Goal: Contribute content: Add original content to the website for others to see

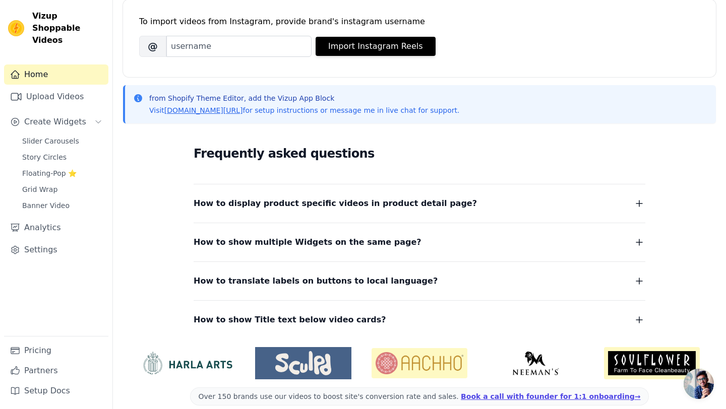
scroll to position [156, 0]
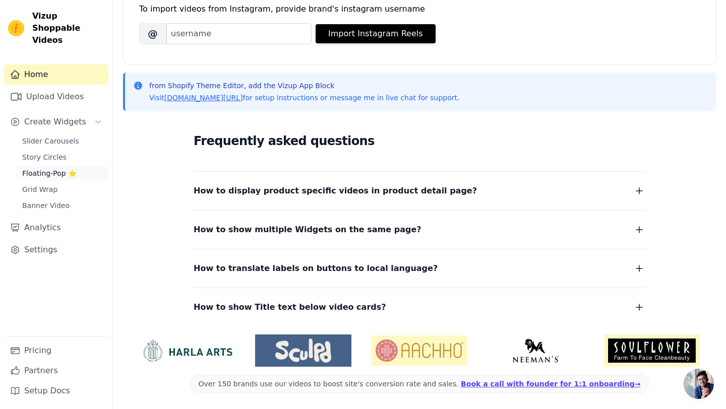
click at [51, 168] on span "Floating-Pop ⭐" at bounding box center [49, 173] width 54 height 10
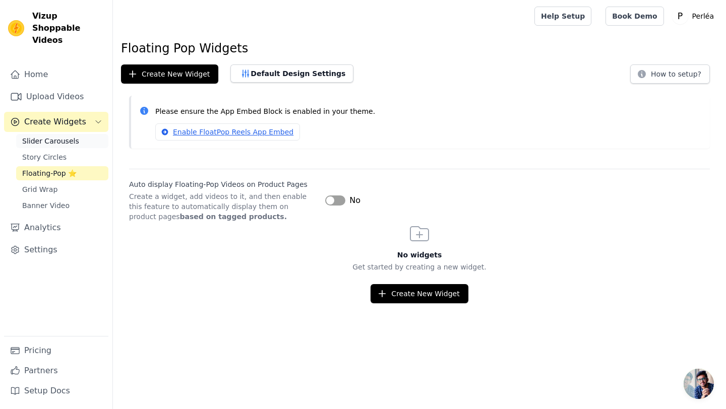
click at [79, 134] on link "Slider Carousels" at bounding box center [62, 141] width 92 height 14
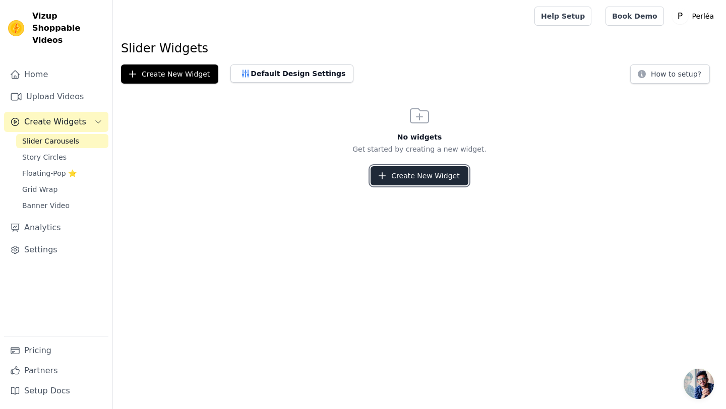
click at [433, 173] on button "Create New Widget" at bounding box center [418, 175] width 97 height 19
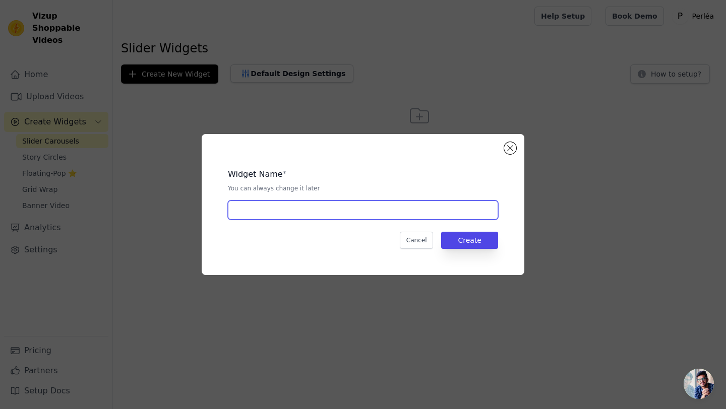
click at [327, 215] on input "text" at bounding box center [363, 210] width 270 height 19
type input "Perléa 1"
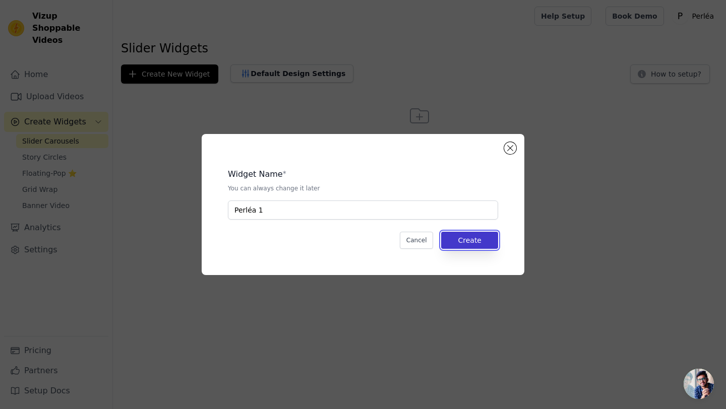
click at [484, 238] on button "Create" at bounding box center [469, 240] width 57 height 17
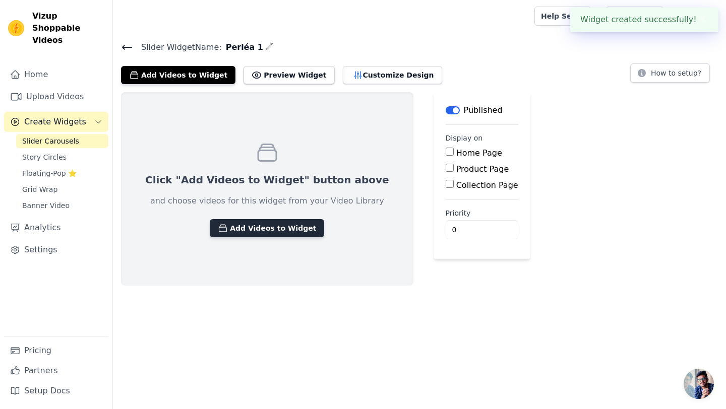
click at [263, 226] on button "Add Videos to Widget" at bounding box center [267, 228] width 114 height 18
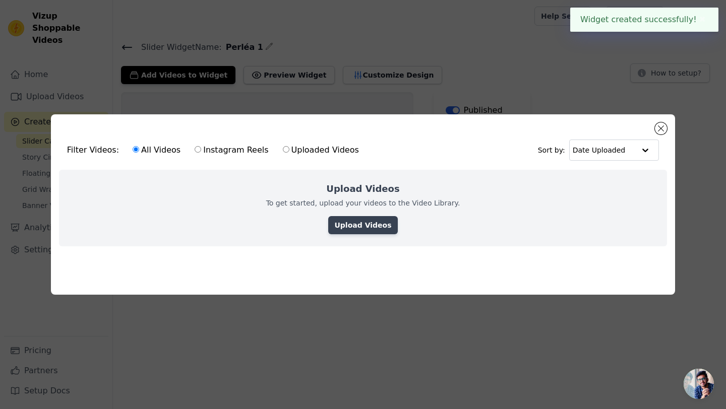
click at [366, 220] on link "Upload Videos" at bounding box center [362, 225] width 69 height 18
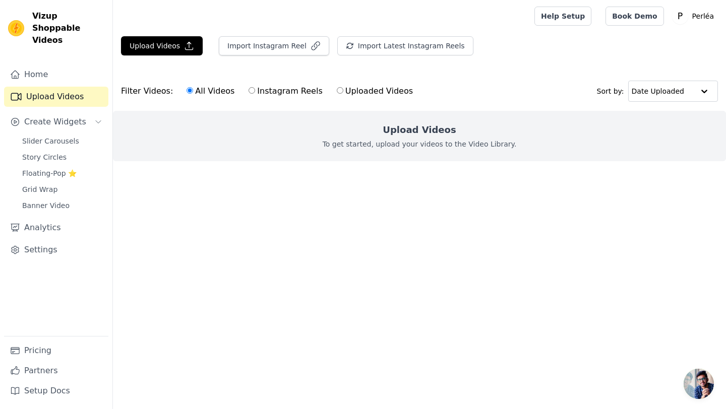
drag, startPoint x: 76, startPoint y: 65, endPoint x: 77, endPoint y: 86, distance: 21.7
click at [77, 87] on link "Upload Videos" at bounding box center [56, 97] width 104 height 20
click at [81, 67] on link "Home" at bounding box center [56, 75] width 104 height 20
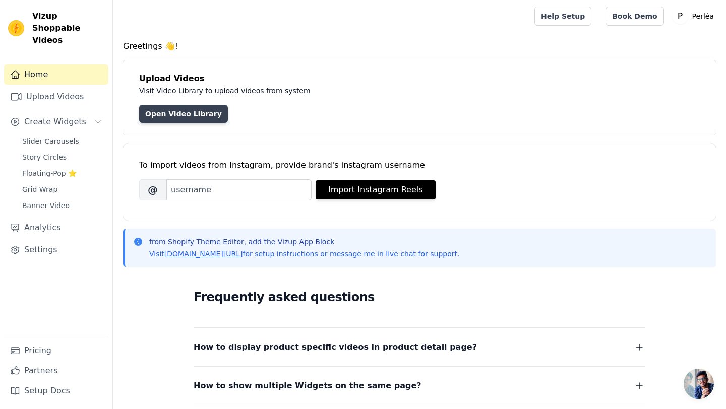
click at [181, 114] on link "Open Video Library" at bounding box center [183, 114] width 89 height 18
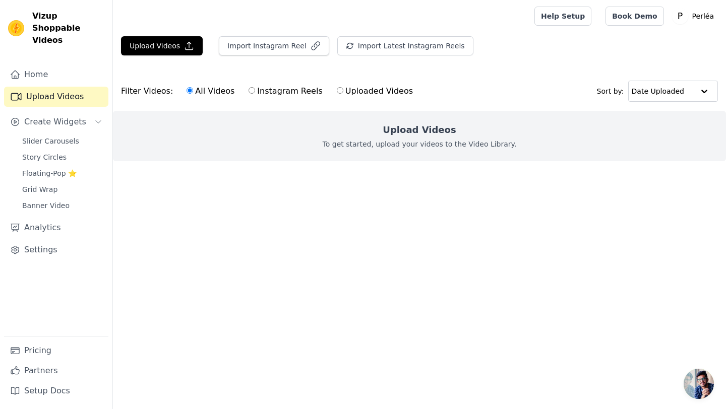
click at [400, 137] on div "Upload Videos To get started, upload your videos to the Video Library." at bounding box center [419, 136] width 613 height 50
click at [148, 47] on button "Upload Videos" at bounding box center [162, 45] width 82 height 19
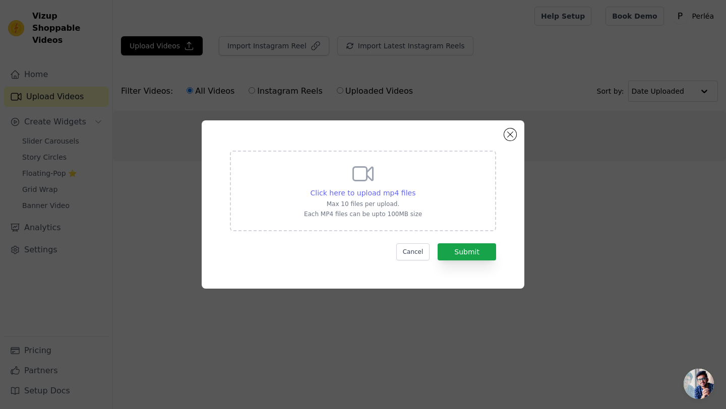
click at [382, 196] on span "Click here to upload mp4 files" at bounding box center [362, 193] width 105 height 8
click at [415, 188] on input "Click here to upload mp4 files Max 10 files per upload. Each MP4 files can be u…" at bounding box center [415, 187] width 1 height 1
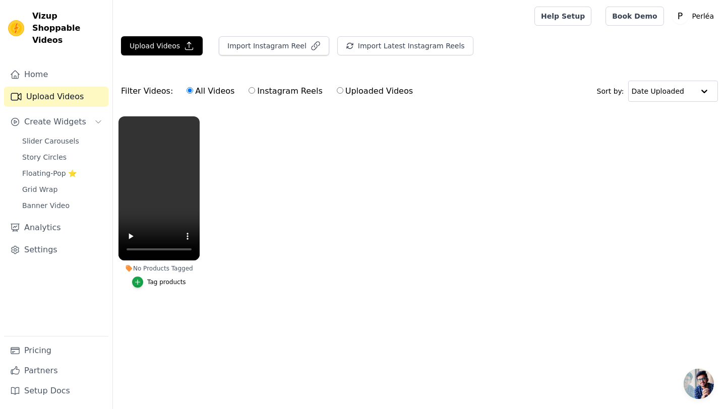
click at [157, 281] on div "Tag products" at bounding box center [166, 282] width 39 height 8
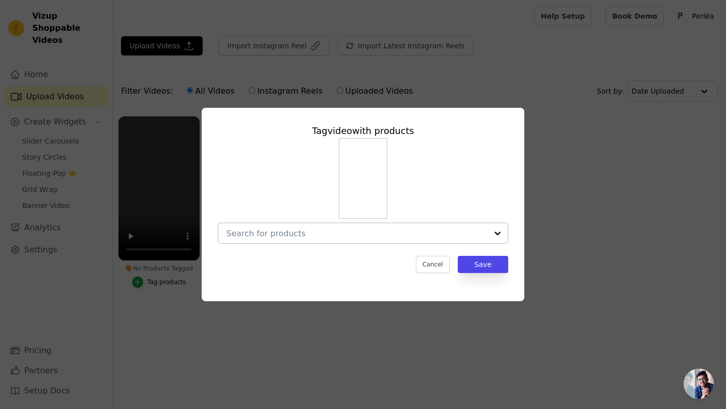
click at [405, 232] on input "No Products Tagged Tag video with products Cancel Save Tag products" at bounding box center [356, 234] width 261 height 10
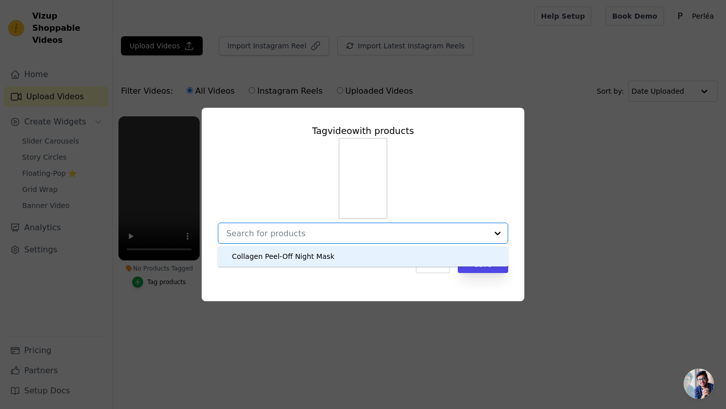
click at [304, 260] on div "Collagen Peel-Off Night Mask" at bounding box center [283, 256] width 102 height 10
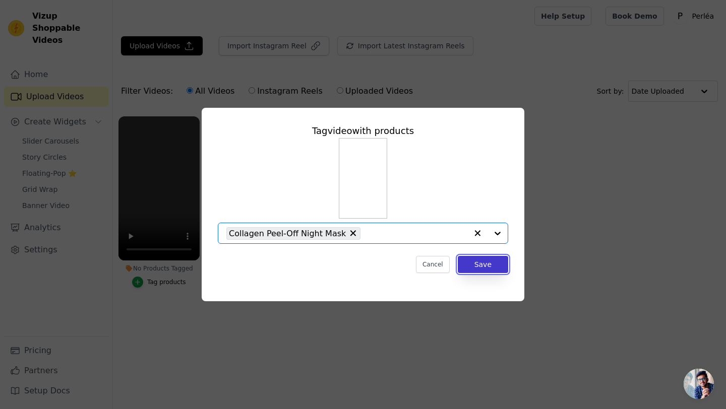
click at [480, 267] on button "Save" at bounding box center [483, 264] width 50 height 17
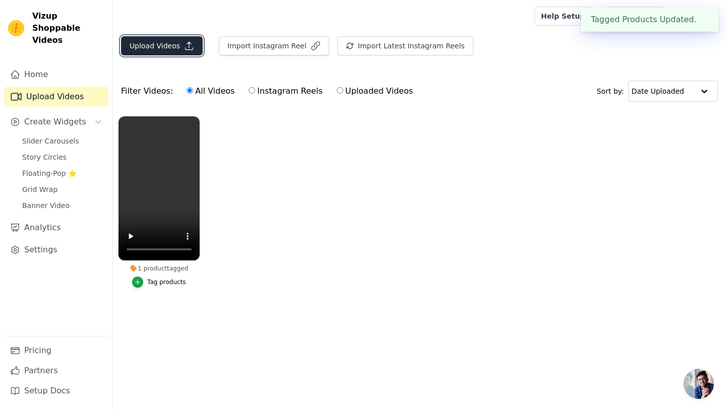
click at [179, 51] on button "Upload Videos" at bounding box center [162, 45] width 82 height 19
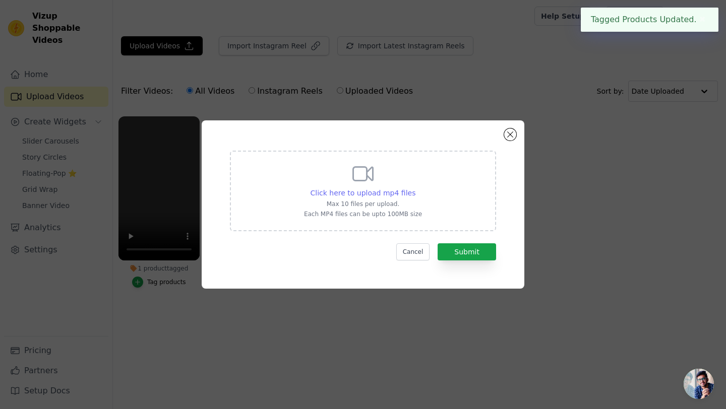
click at [333, 189] on span "Click here to upload mp4 files" at bounding box center [362, 193] width 105 height 8
click at [415, 188] on input "Click here to upload mp4 files Max 10 files per upload. Each MP4 files can be u…" at bounding box center [415, 187] width 1 height 1
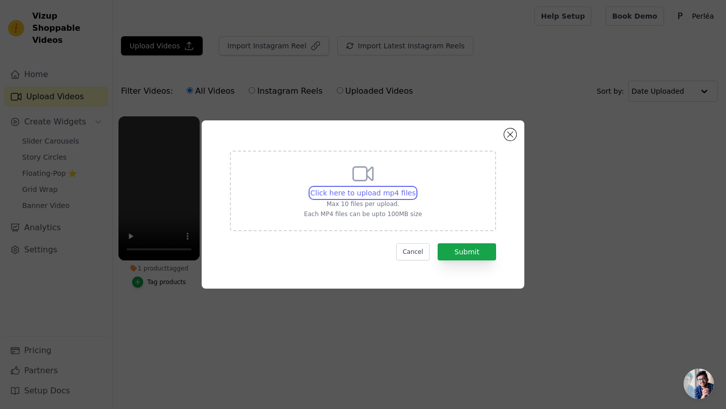
type input "C:\fakepath\4A33F4AB-EA1F-4FD7-89DB-9EC09F48BCA8.mp4"
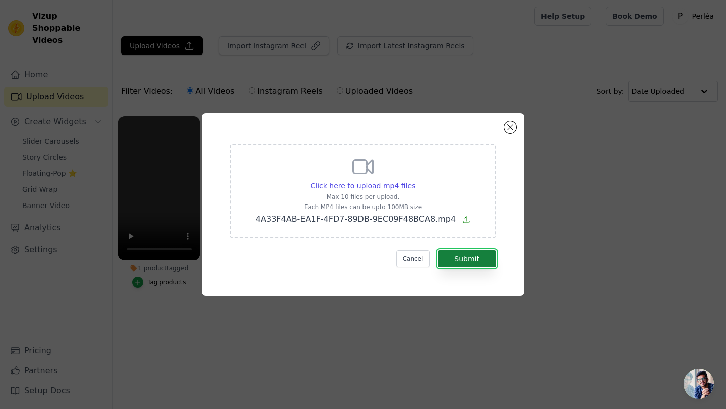
click at [477, 263] on button "Submit" at bounding box center [466, 258] width 58 height 17
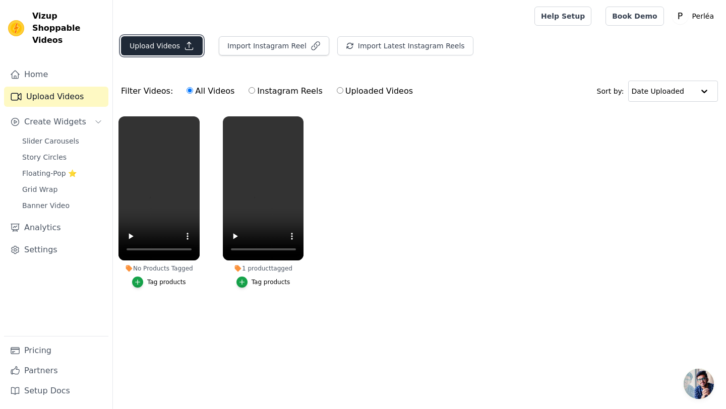
click at [160, 45] on button "Upload Videos" at bounding box center [162, 45] width 82 height 19
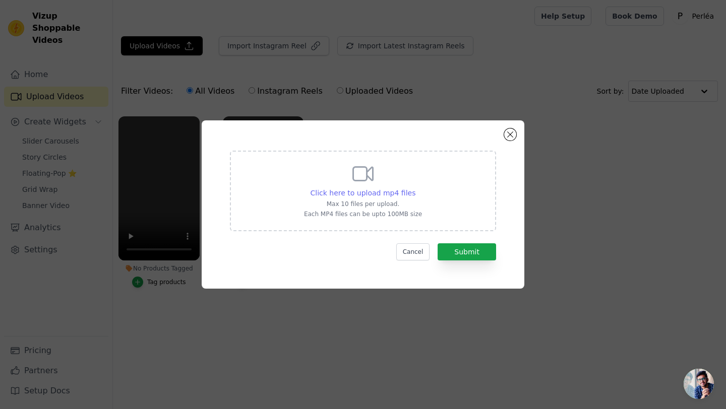
click at [393, 191] on span "Click here to upload mp4 files" at bounding box center [362, 193] width 105 height 8
click at [415, 188] on input "Click here to upload mp4 files Max 10 files per upload. Each MP4 files can be u…" at bounding box center [415, 187] width 1 height 1
type input "C:\fakepath\CB70B992-F305-4040-ADB9-361469F331BA.mp4"
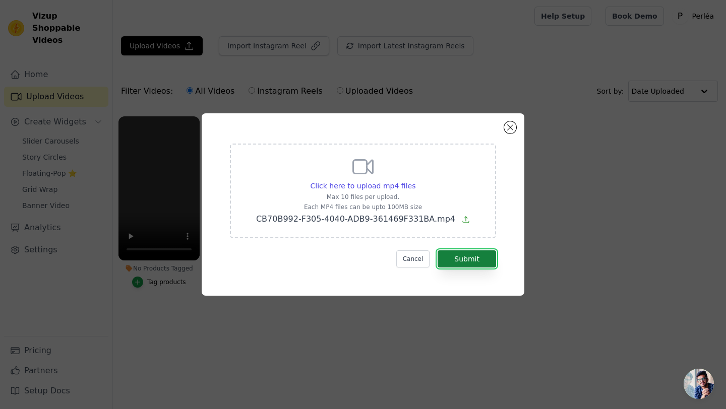
click at [471, 264] on button "Submit" at bounding box center [466, 258] width 58 height 17
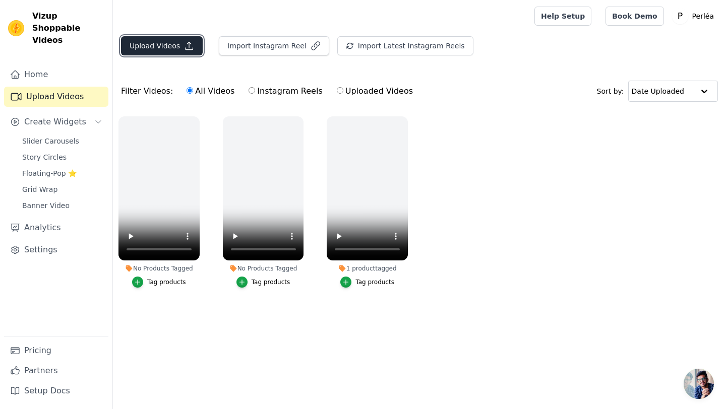
click at [173, 42] on button "Upload Videos" at bounding box center [162, 45] width 82 height 19
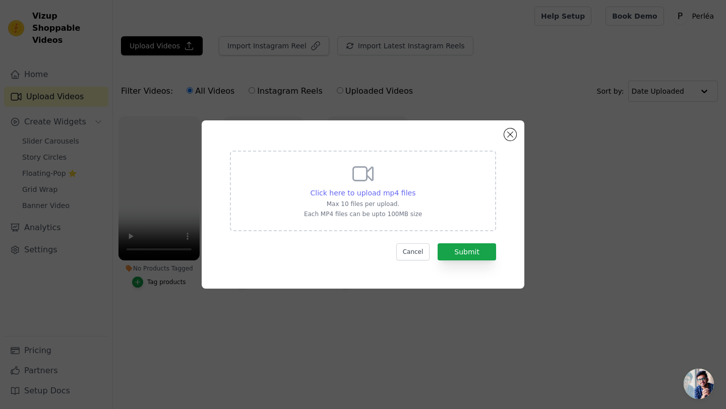
click at [315, 193] on span "Click here to upload mp4 files" at bounding box center [362, 193] width 105 height 8
click at [415, 188] on input "Click here to upload mp4 files Max 10 files per upload. Each MP4 files can be u…" at bounding box center [415, 187] width 1 height 1
type input "C:\fakepath\1E4E6C87-87E6-446F-8BD0-4E348691DADB.mp4"
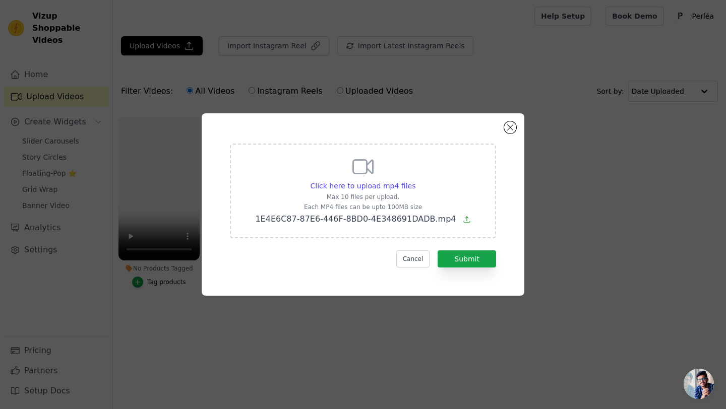
click at [455, 247] on form "Click here to upload mp4 files Max 10 files per upload. Each MP4 files can be u…" at bounding box center [363, 206] width 266 height 124
click at [458, 261] on button "Submit" at bounding box center [466, 258] width 58 height 17
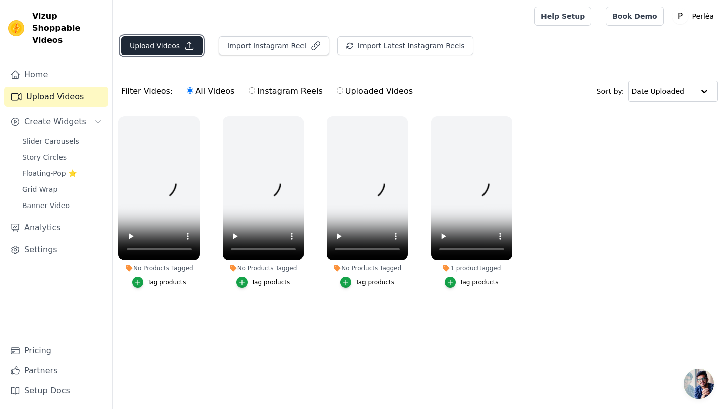
click at [184, 46] on icon "button" at bounding box center [189, 46] width 10 height 10
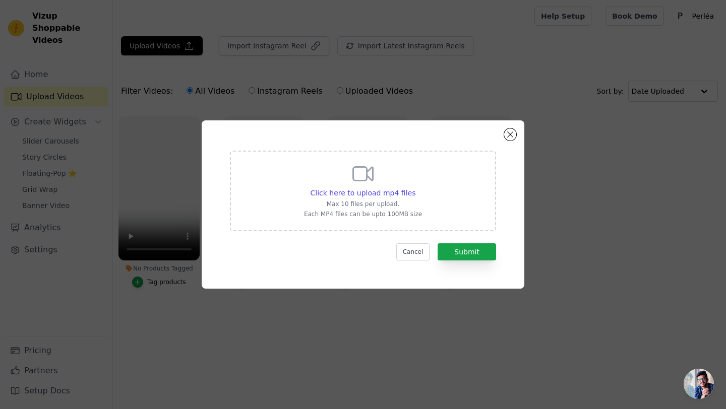
click at [388, 202] on p "Max 10 files per upload." at bounding box center [363, 204] width 118 height 8
click at [415, 188] on input "Click here to upload mp4 files Max 10 files per upload. Each MP4 files can be u…" at bounding box center [415, 187] width 1 height 1
type input "C:\fakepath\602E3C20-C6A4-44F2-ADE1-DD61E5E18242.mp4"
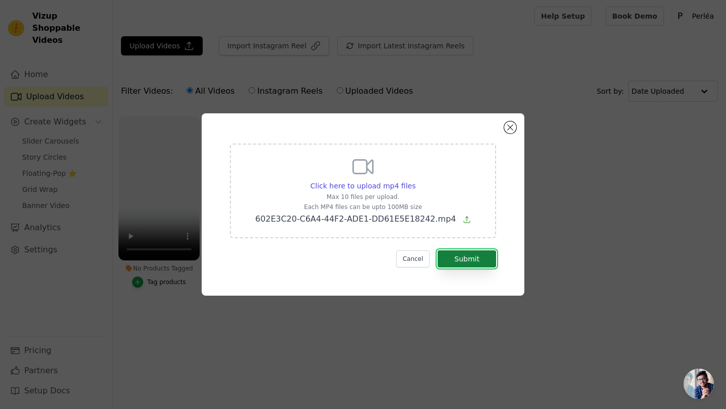
click at [469, 252] on button "Submit" at bounding box center [466, 258] width 58 height 17
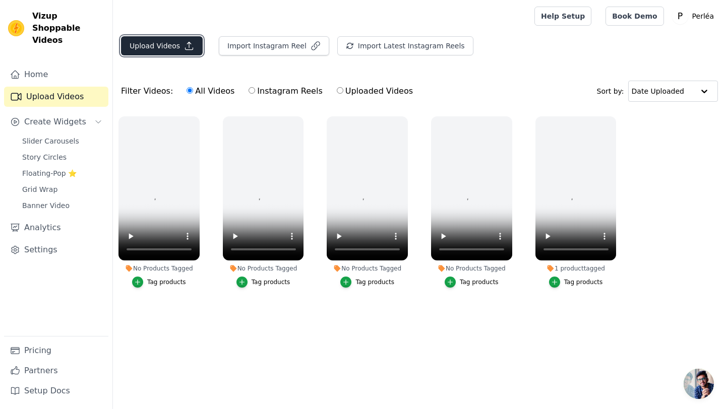
click at [199, 47] on button "Upload Videos" at bounding box center [162, 45] width 82 height 19
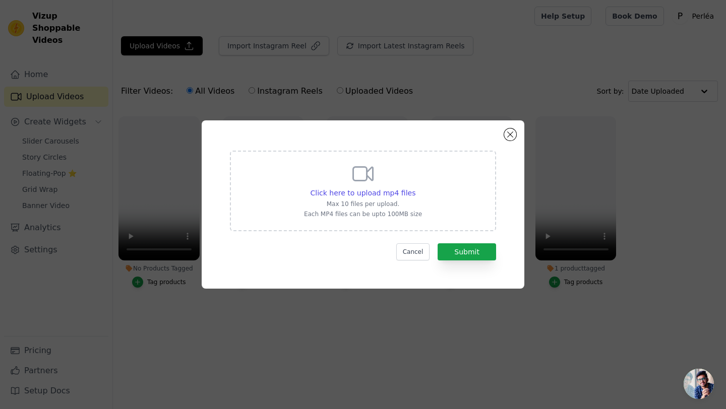
click at [358, 186] on div "Click here to upload mp4 files Max 10 files per upload. Each MP4 files can be u…" at bounding box center [363, 190] width 118 height 56
click at [415, 187] on input "Click here to upload mp4 files Max 10 files per upload. Each MP4 files can be u…" at bounding box center [415, 187] width 1 height 1
type input "C:\fakepath\0E6943D2-65E0-4E91-AB09-329FE1124176.mp4"
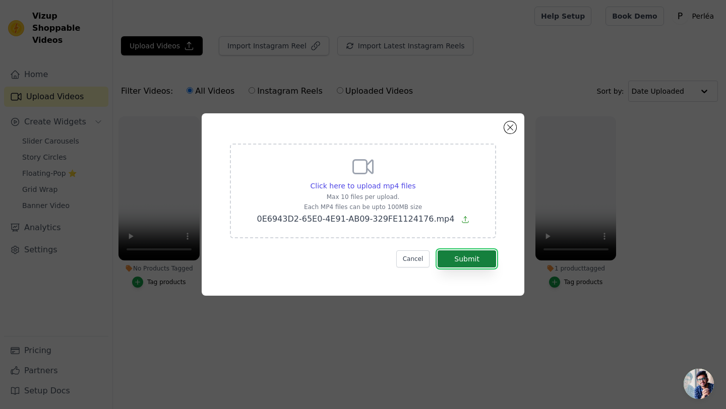
click at [478, 260] on button "Submit" at bounding box center [466, 258] width 58 height 17
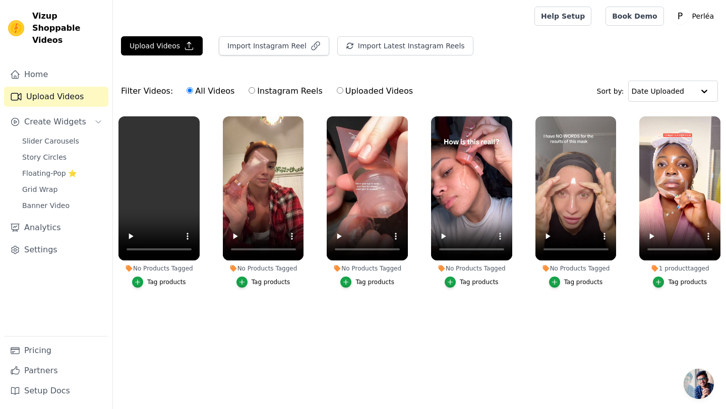
click at [572, 280] on div "Tag products" at bounding box center [583, 282] width 39 height 8
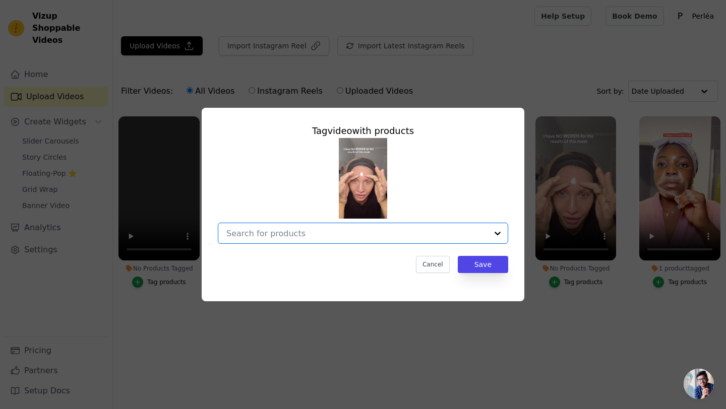
click at [451, 231] on input "No Products Tagged Tag video with products Option undefined, selected. Select i…" at bounding box center [356, 234] width 261 height 10
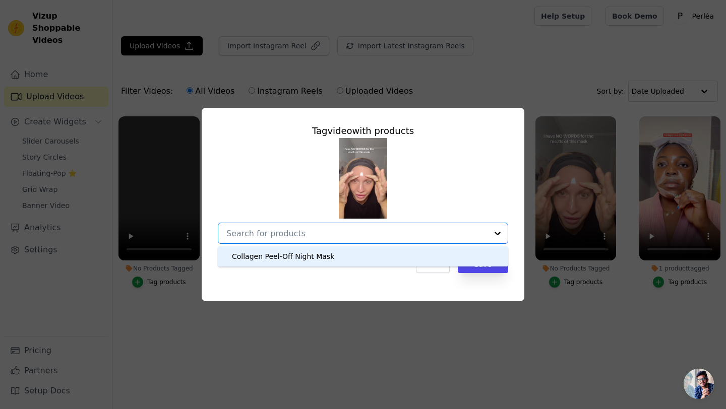
click at [400, 253] on div "Collagen Peel-Off Night Mask" at bounding box center [363, 256] width 270 height 20
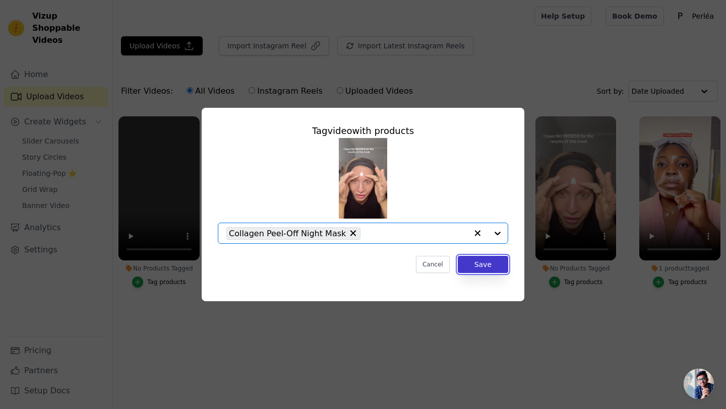
click at [472, 267] on button "Save" at bounding box center [483, 264] width 50 height 17
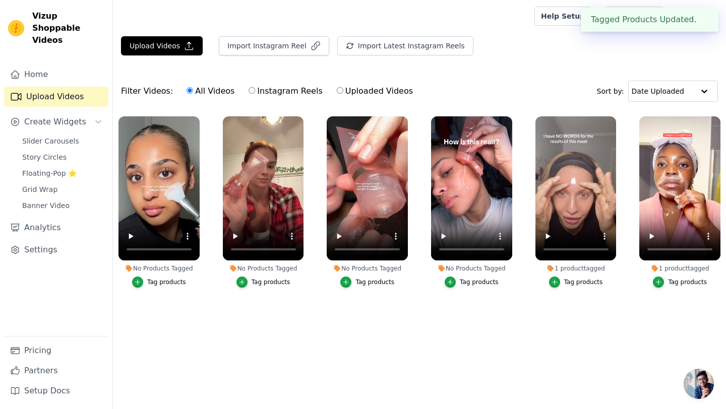
click at [481, 283] on div "Tag products" at bounding box center [479, 282] width 39 height 8
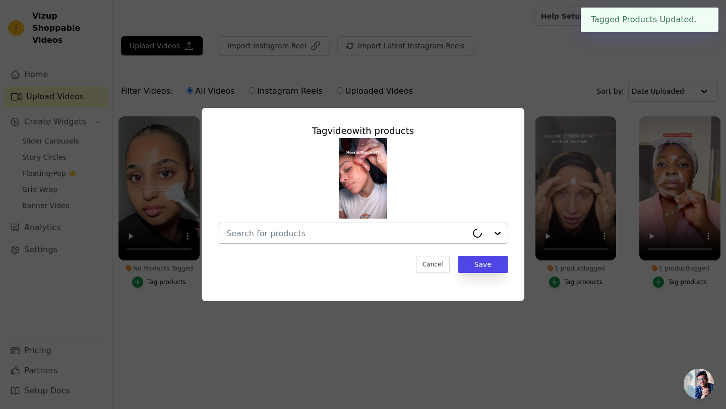
click at [441, 229] on input "No Products Tagged Tag video with products Cancel Save Tag products" at bounding box center [346, 234] width 241 height 10
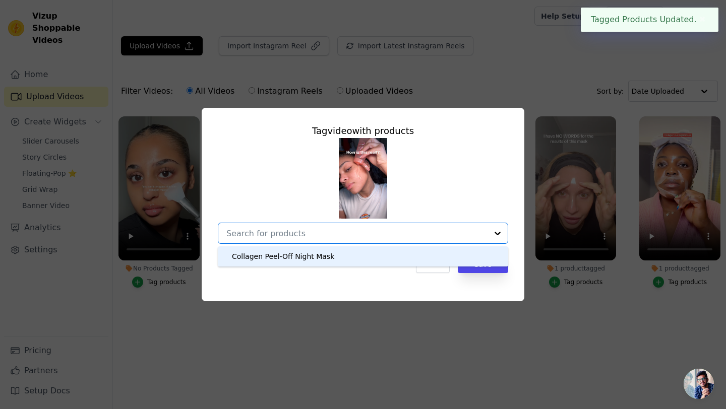
click at [408, 262] on div "Collagen Peel-Off Night Mask" at bounding box center [363, 256] width 270 height 20
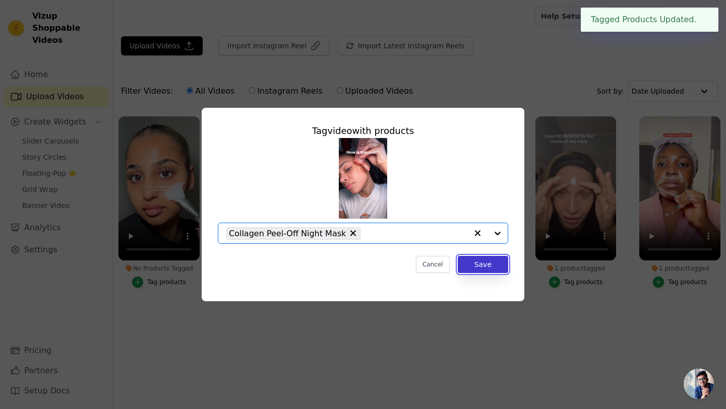
click at [475, 272] on button "Save" at bounding box center [483, 264] width 50 height 17
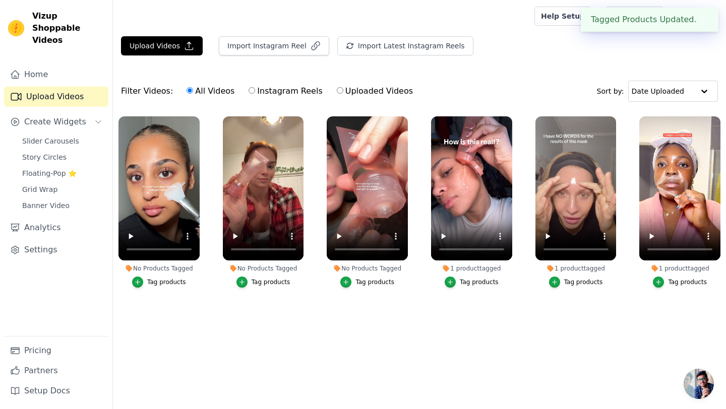
click at [369, 287] on label "No Products Tagged Tag products" at bounding box center [367, 204] width 82 height 176
click at [368, 285] on div "Tag products" at bounding box center [374, 282] width 39 height 8
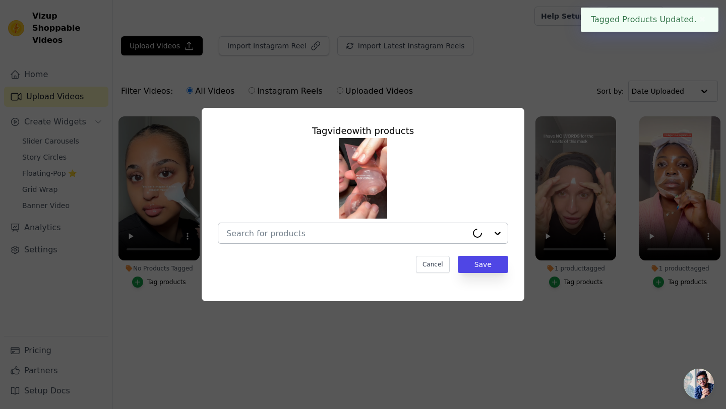
click at [430, 237] on input "No Products Tagged Tag video with products Cancel Save Tag products" at bounding box center [346, 234] width 241 height 10
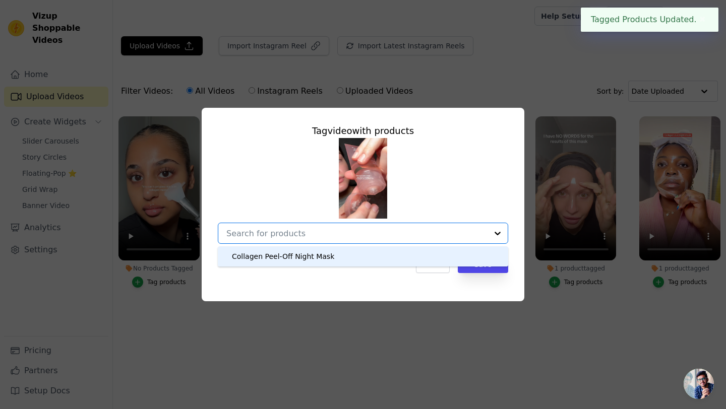
click at [417, 255] on div "Collagen Peel-Off Night Mask" at bounding box center [363, 256] width 270 height 20
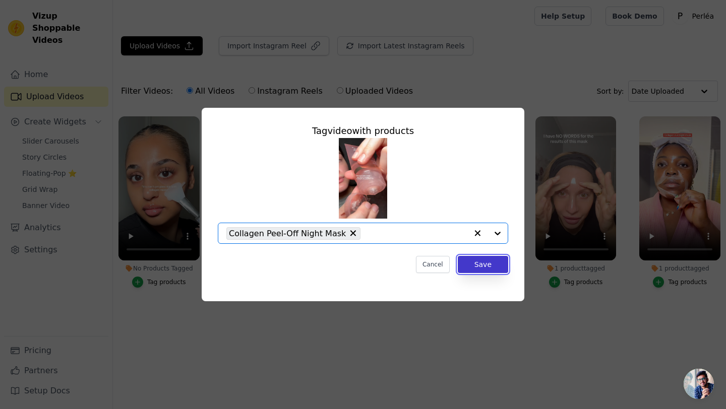
click at [505, 265] on button "Save" at bounding box center [483, 264] width 50 height 17
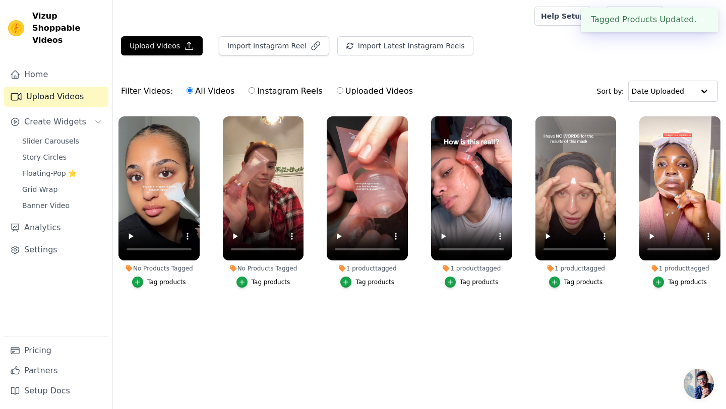
click at [281, 286] on button "Tag products" at bounding box center [263, 282] width 54 height 11
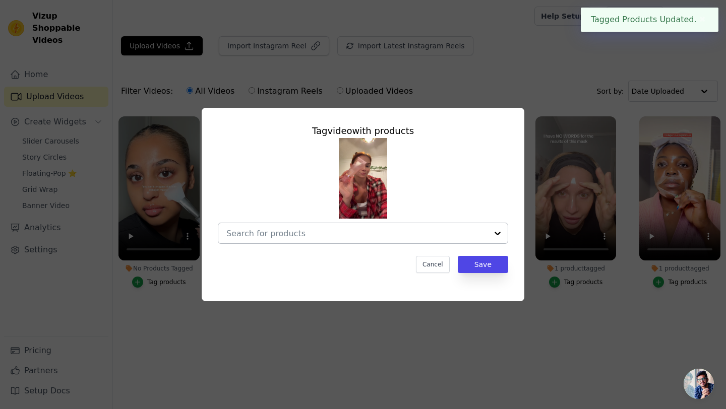
click at [386, 240] on div at bounding box center [356, 233] width 261 height 20
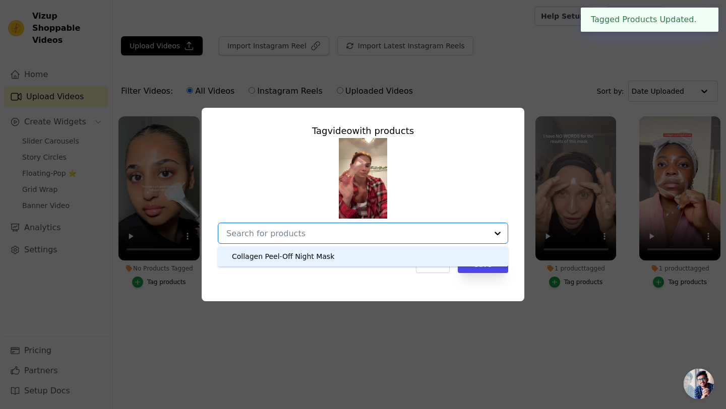
click at [373, 255] on div "Collagen Peel-Off Night Mask" at bounding box center [363, 256] width 270 height 20
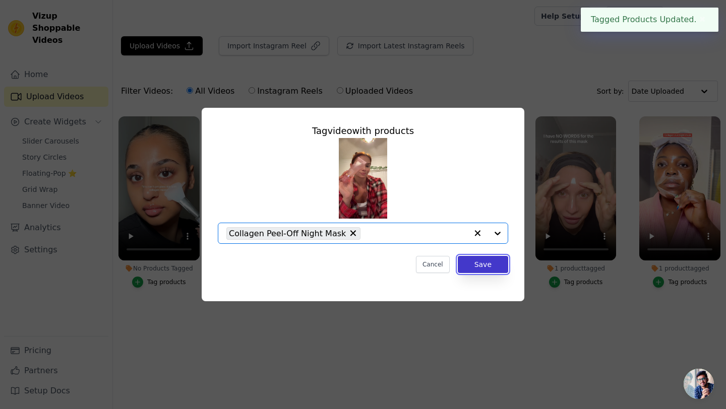
click at [471, 270] on button "Save" at bounding box center [483, 264] width 50 height 17
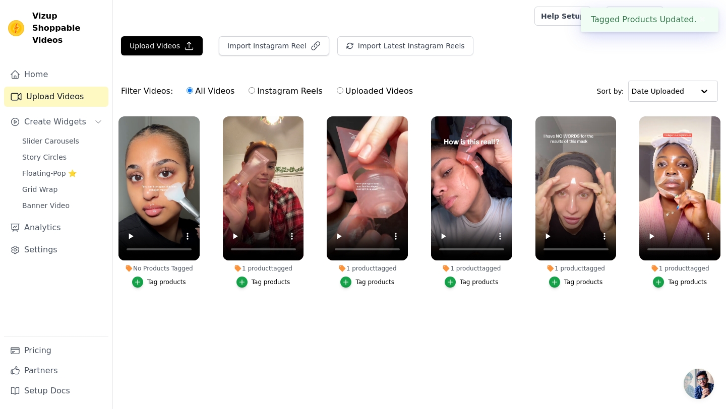
click at [172, 278] on div "Tag products" at bounding box center [166, 282] width 39 height 8
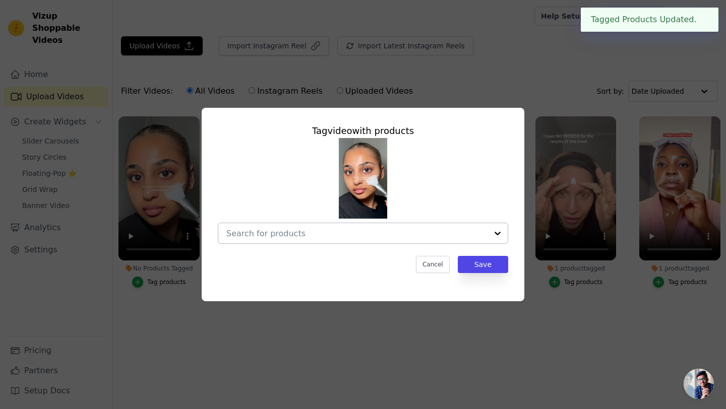
click at [455, 234] on input "No Products Tagged Tag video with products Cancel Save Tag products" at bounding box center [356, 234] width 261 height 10
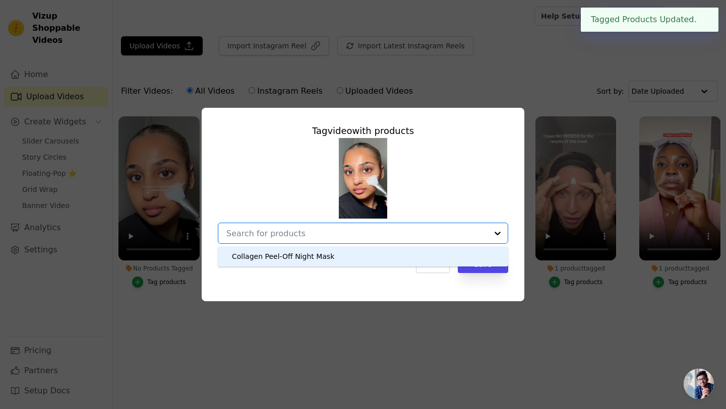
click at [384, 257] on div "Collagen Peel-Off Night Mask" at bounding box center [363, 256] width 270 height 20
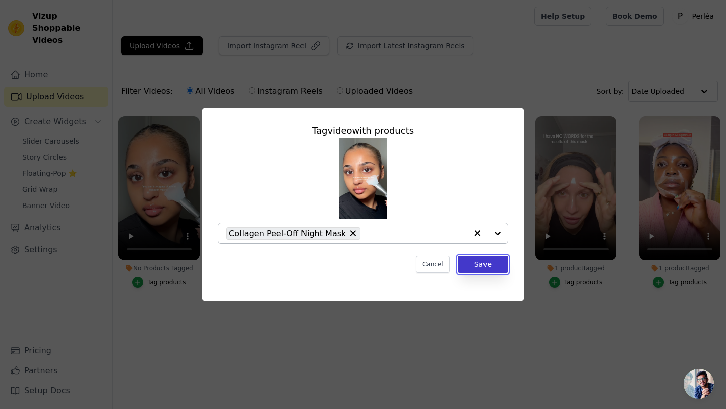
click at [462, 269] on button "Save" at bounding box center [483, 264] width 50 height 17
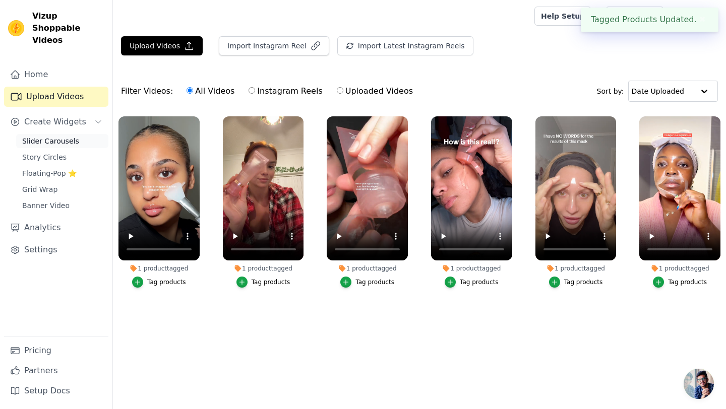
click at [43, 134] on link "Slider Carousels" at bounding box center [62, 141] width 92 height 14
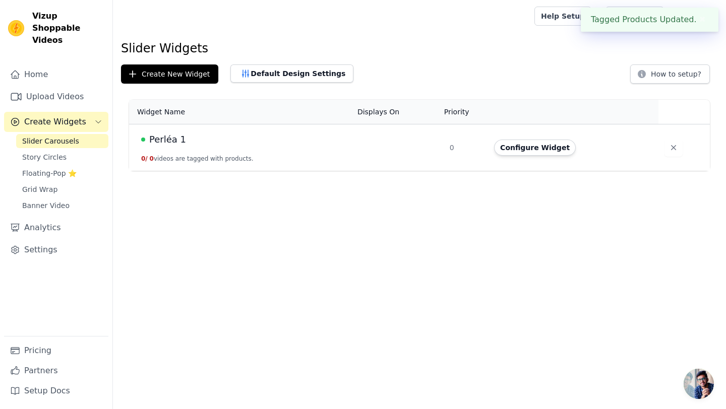
click at [377, 138] on td at bounding box center [397, 147] width 92 height 47
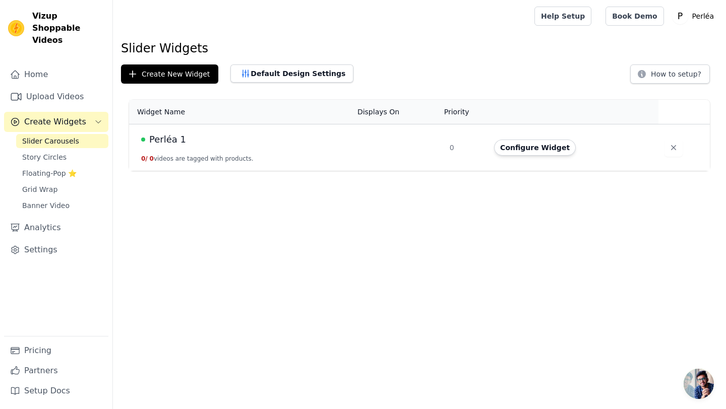
click at [175, 157] on button "0 / 0 videos are tagged with products." at bounding box center [197, 159] width 112 height 8
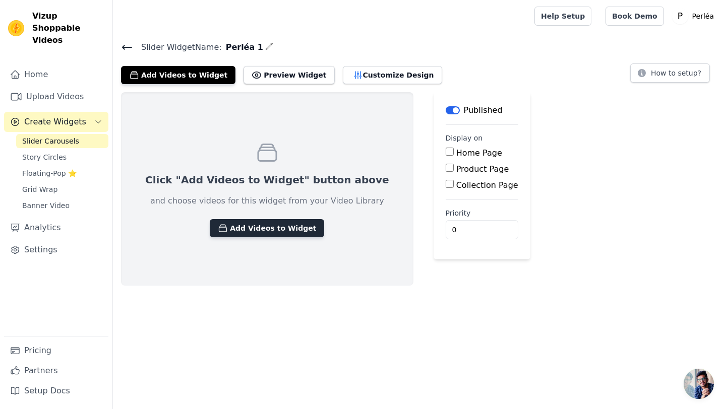
click at [265, 235] on button "Add Videos to Widget" at bounding box center [267, 228] width 114 height 18
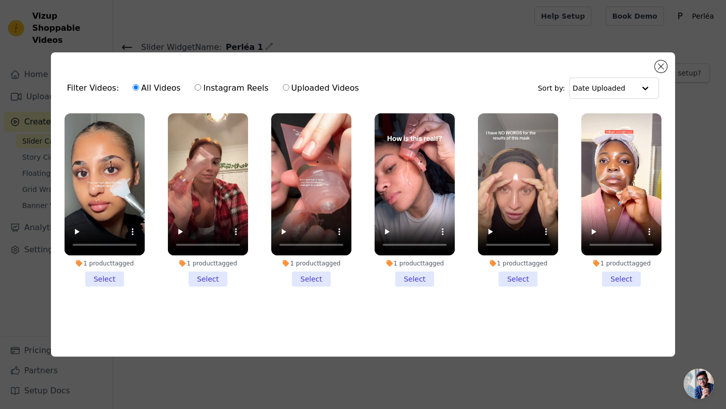
click at [102, 282] on li "1 product tagged Select" at bounding box center [105, 200] width 80 height 174
click at [0, 0] on input "1 product tagged Select" at bounding box center [0, 0] width 0 height 0
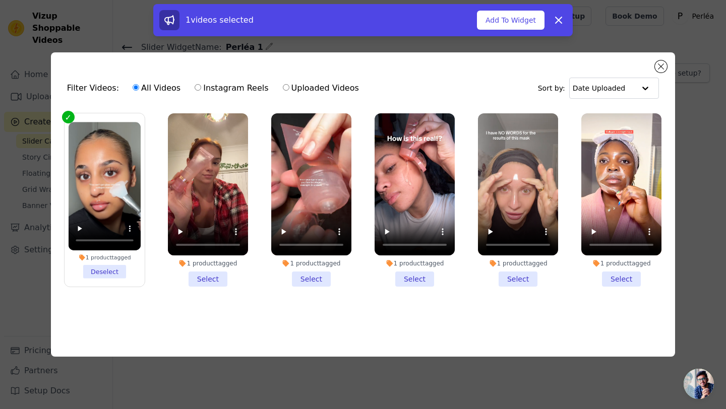
click at [216, 278] on li "1 product tagged Select" at bounding box center [208, 200] width 80 height 174
click at [0, 0] on input "1 product tagged Select" at bounding box center [0, 0] width 0 height 0
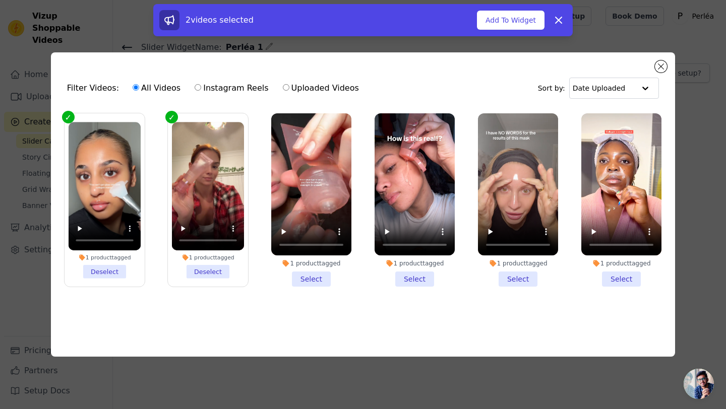
click at [299, 283] on li "1 product tagged Select" at bounding box center [311, 200] width 80 height 174
click at [0, 0] on input "1 product tagged Select" at bounding box center [0, 0] width 0 height 0
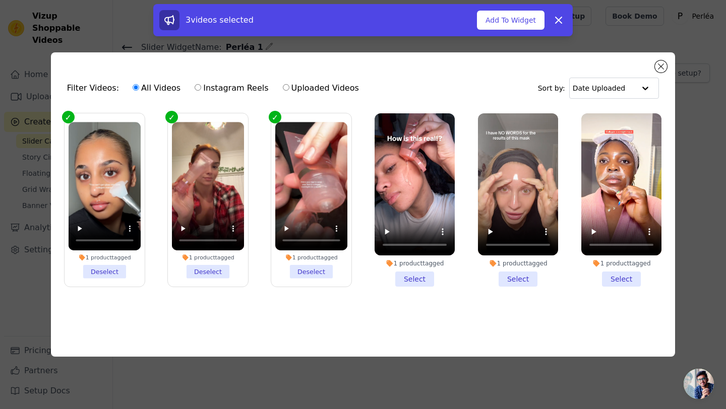
click at [421, 281] on li "1 product tagged Select" at bounding box center [414, 200] width 80 height 174
click at [0, 0] on input "1 product tagged Select" at bounding box center [0, 0] width 0 height 0
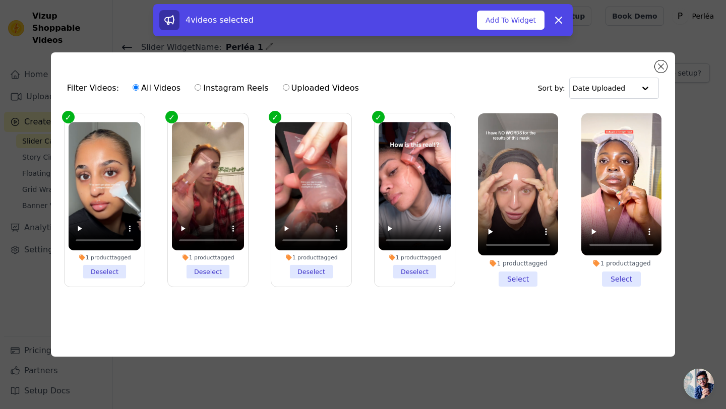
click at [495, 280] on li "1 product tagged Select" at bounding box center [518, 200] width 80 height 174
click at [0, 0] on input "1 product tagged Select" at bounding box center [0, 0] width 0 height 0
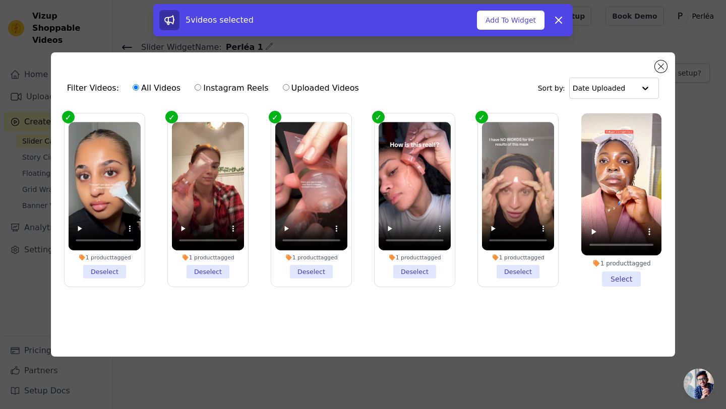
click at [623, 281] on li "1 product tagged Select" at bounding box center [621, 200] width 80 height 174
click at [0, 0] on input "1 product tagged Select" at bounding box center [0, 0] width 0 height 0
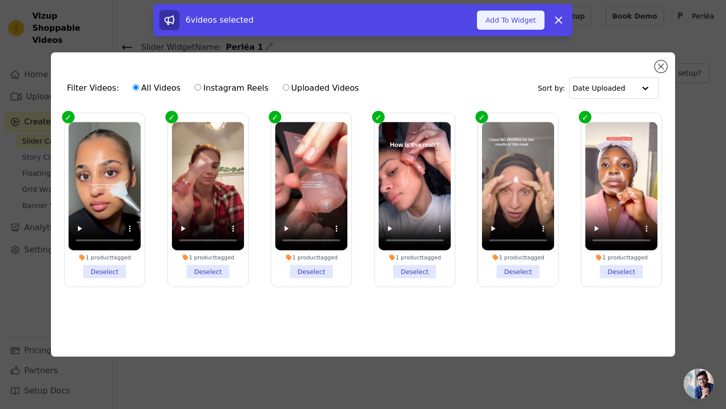
click at [522, 20] on button "Add To Widget" at bounding box center [511, 20] width 68 height 19
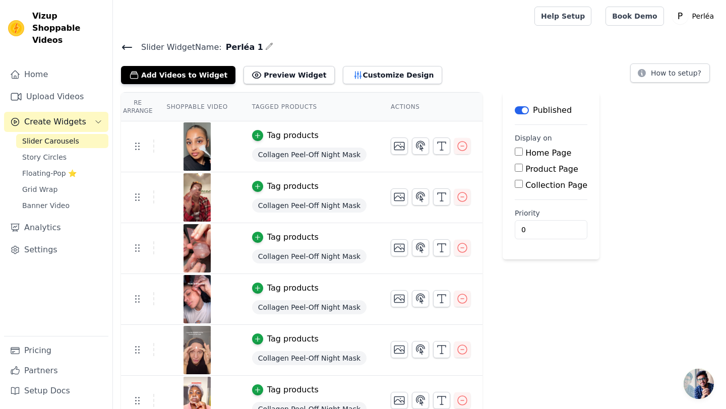
click at [515, 152] on input "Home Page" at bounding box center [519, 152] width 8 height 8
checkbox input "true"
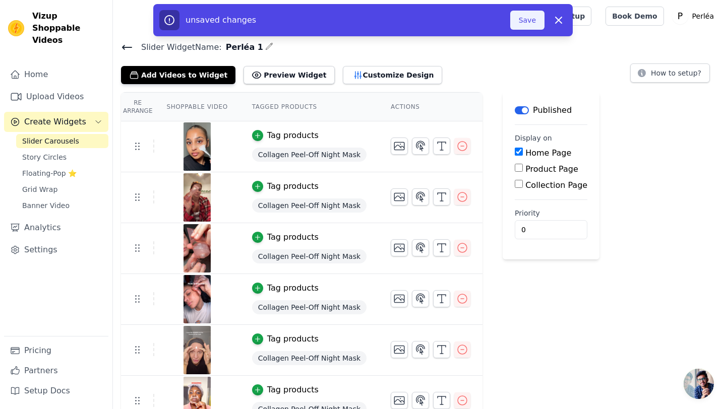
click at [536, 21] on button "Save" at bounding box center [527, 20] width 34 height 19
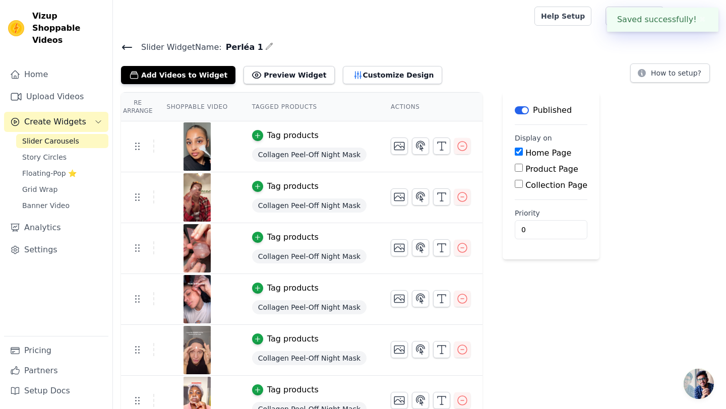
scroll to position [17, 0]
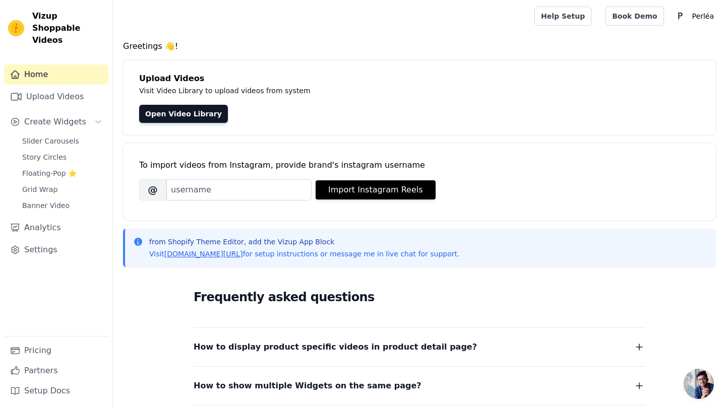
click at [71, 121] on div "Home Upload Videos Create Widgets Slider Carousels Story Circles Floating-Pop ⭐…" at bounding box center [56, 201] width 104 height 272
click at [70, 136] on span "Slider Carousels" at bounding box center [50, 141] width 57 height 10
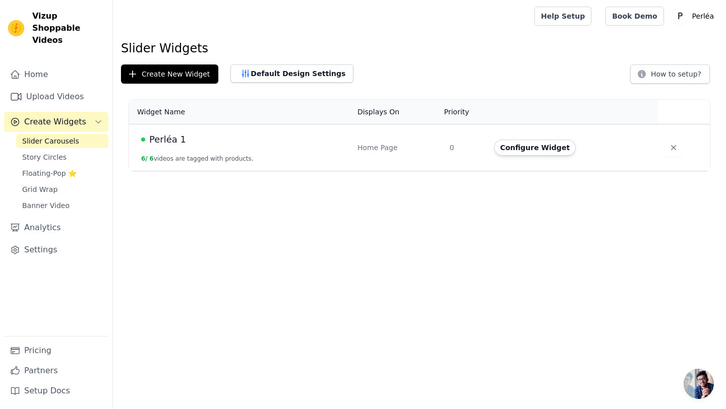
click at [346, 151] on td "Perléa 1 6 / 6 videos are tagged with products." at bounding box center [240, 147] width 222 height 47
click at [424, 144] on div "Home Page" at bounding box center [397, 148] width 80 height 10
click at [204, 148] on td "Perléa 1 6 / 6 videos are tagged with products." at bounding box center [240, 147] width 222 height 47
click at [195, 163] on td "Perléa 1 6 / 6 videos are tagged with products." at bounding box center [240, 147] width 222 height 47
click at [171, 139] on span "Perléa 1" at bounding box center [167, 140] width 37 height 14
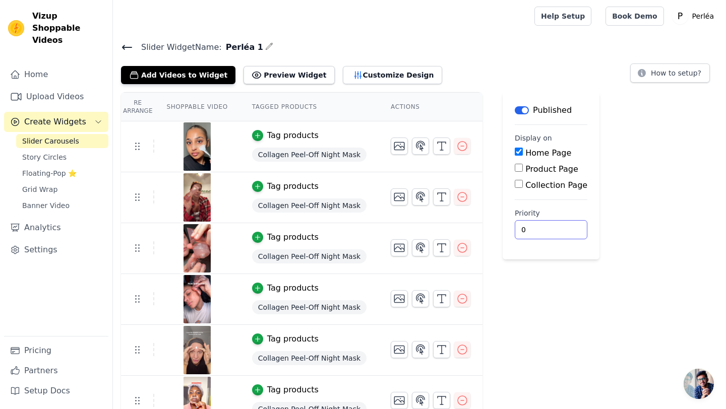
click at [523, 232] on input "0" at bounding box center [551, 229] width 73 height 19
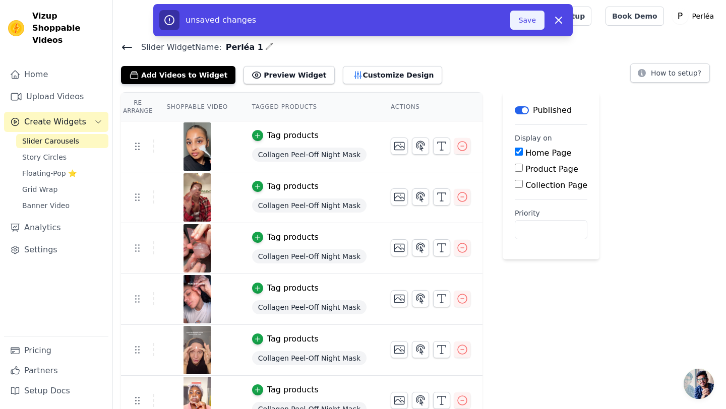
click at [533, 16] on button "Save" at bounding box center [527, 20] width 34 height 19
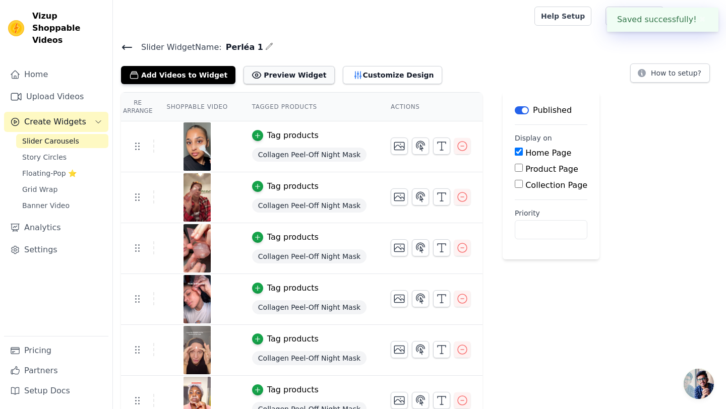
click at [279, 76] on button "Preview Widget" at bounding box center [288, 75] width 91 height 18
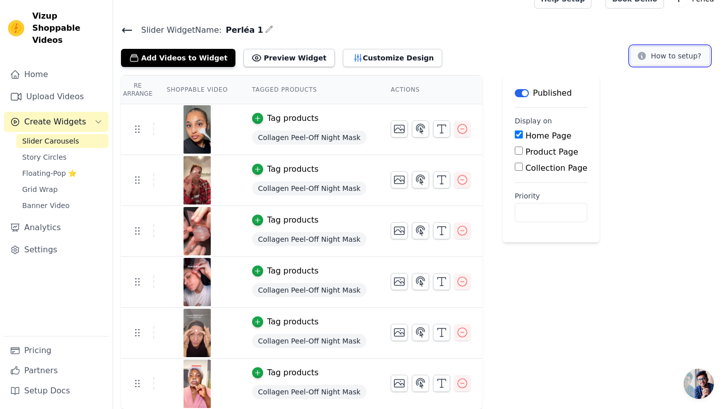
click at [646, 58] on icon at bounding box center [641, 56] width 8 height 8
